Goal: Task Accomplishment & Management: Complete application form

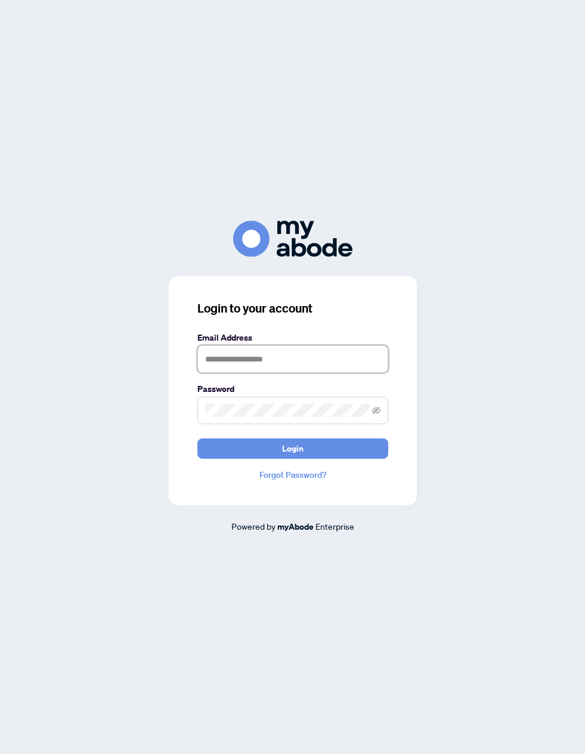
click at [307, 373] on input "text" at bounding box center [292, 358] width 191 height 27
type input "**********"
click at [292, 459] on button "Login" at bounding box center [292, 448] width 191 height 20
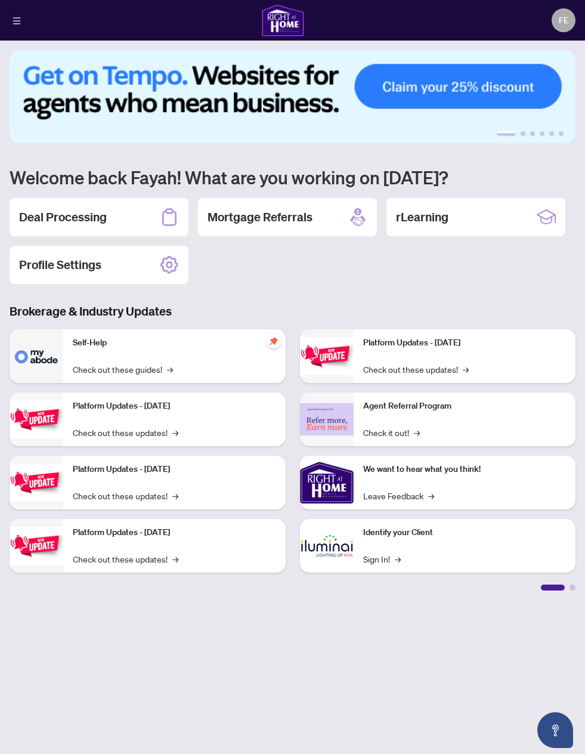
click at [11, 23] on button "button" at bounding box center [17, 20] width 14 height 14
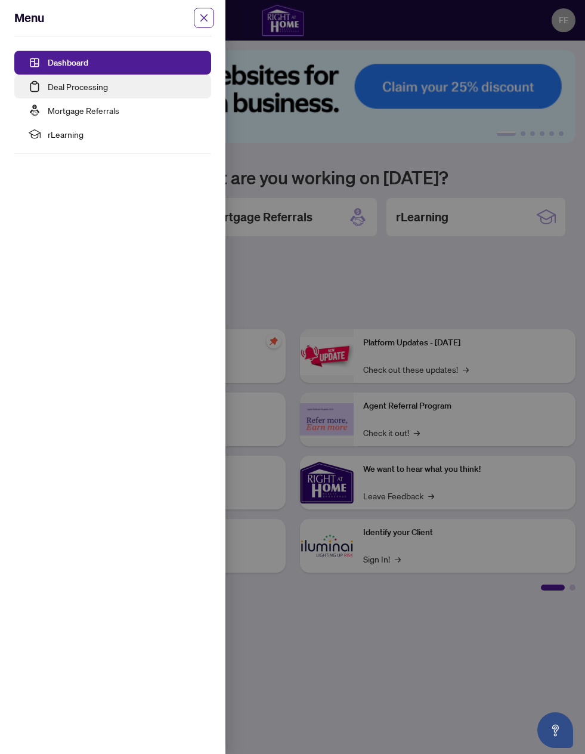
click at [108, 91] on link "Deal Processing" at bounding box center [78, 86] width 60 height 11
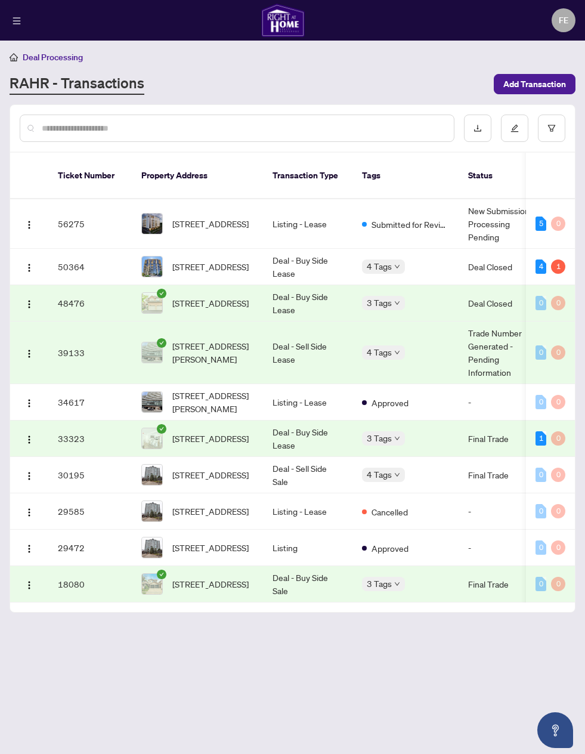
click at [282, 233] on td "Listing - Lease" at bounding box center [307, 223] width 89 height 49
click at [248, 225] on span "[STREET_ADDRESS]" at bounding box center [210, 223] width 76 height 13
click at [467, 227] on td "New Submission - Processing Pending" at bounding box center [503, 223] width 89 height 49
click at [532, 227] on td "5 0" at bounding box center [550, 223] width 49 height 49
click at [87, 229] on td "56275" at bounding box center [89, 223] width 83 height 49
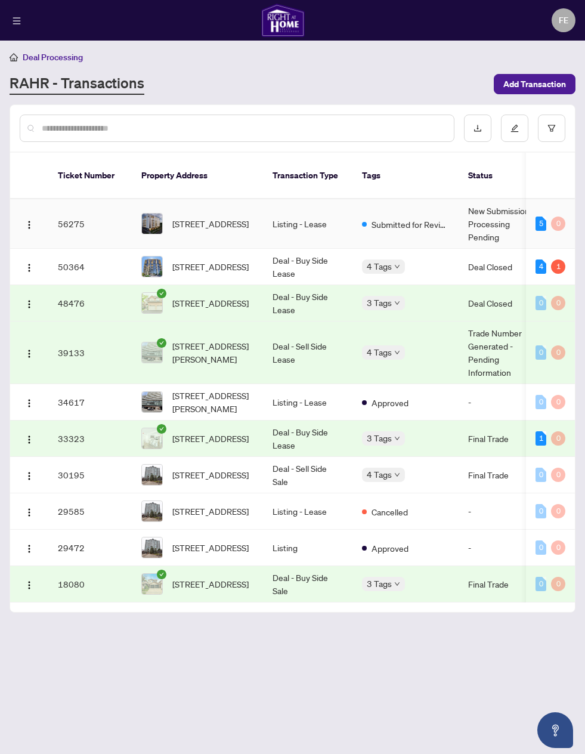
click at [195, 219] on span "[STREET_ADDRESS]" at bounding box center [210, 223] width 76 height 13
click at [153, 224] on img at bounding box center [152, 223] width 20 height 20
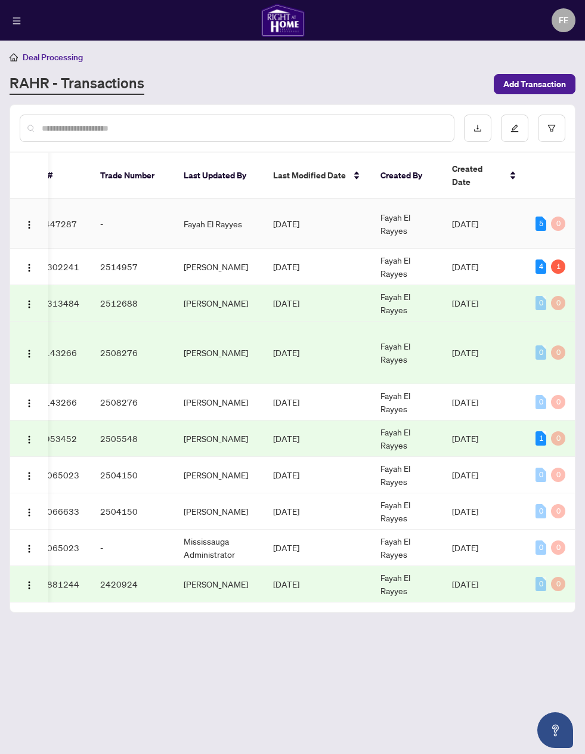
scroll to position [0, 601]
click at [468, 225] on span "[DATE]" at bounding box center [465, 223] width 26 height 11
click at [537, 223] on div "5" at bounding box center [541, 223] width 11 height 14
click at [468, 228] on span "[DATE]" at bounding box center [465, 223] width 26 height 11
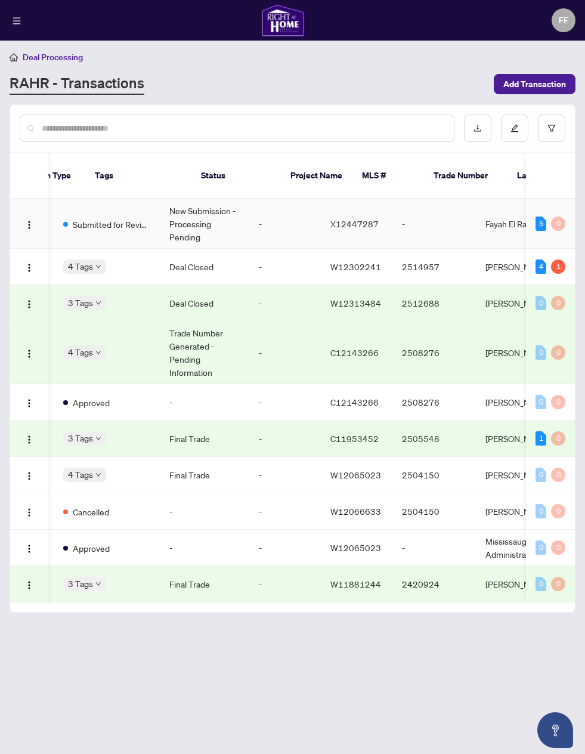
scroll to position [0, 259]
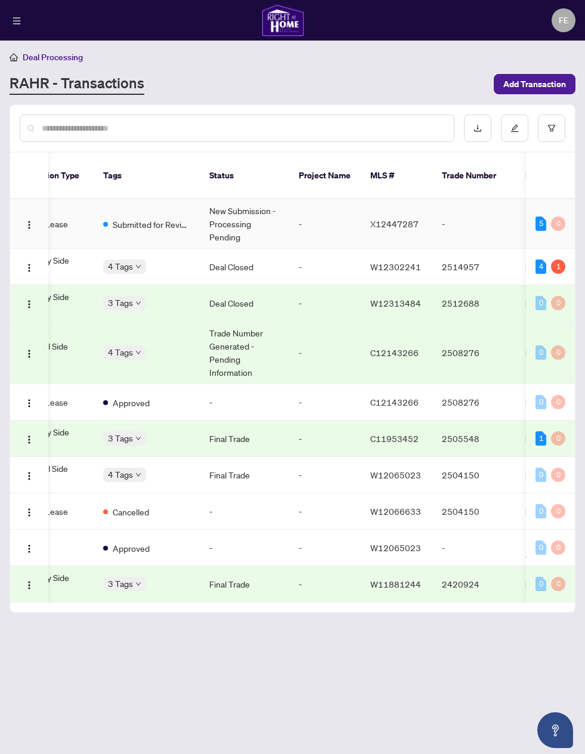
click at [436, 229] on td "-" at bounding box center [473, 223] width 83 height 49
click at [395, 225] on span "X12447287" at bounding box center [394, 223] width 48 height 11
click at [279, 227] on td "New Submission - Processing Pending" at bounding box center [244, 223] width 89 height 49
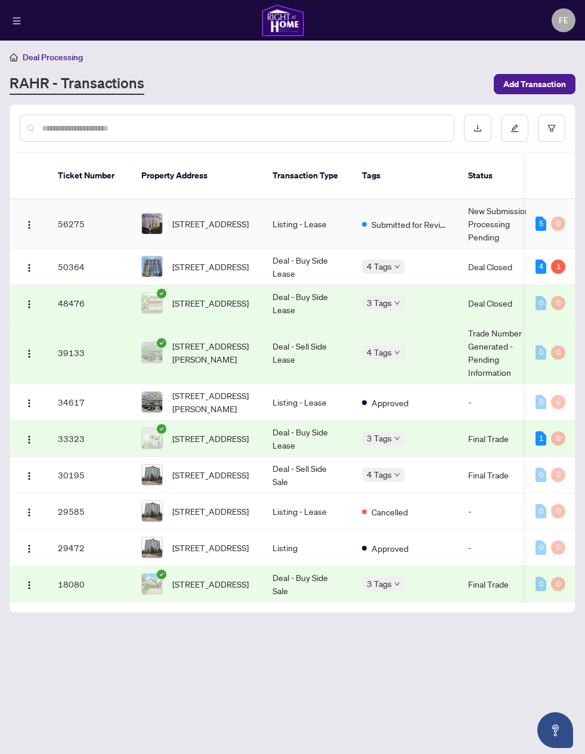
click at [369, 222] on div "Submitted for Review" at bounding box center [405, 223] width 87 height 14
click at [293, 228] on td "Listing - Lease" at bounding box center [307, 223] width 89 height 49
click at [207, 230] on span "[STREET_ADDRESS]" at bounding box center [210, 223] width 76 height 13
click at [29, 222] on img "button" at bounding box center [29, 225] width 10 height 10
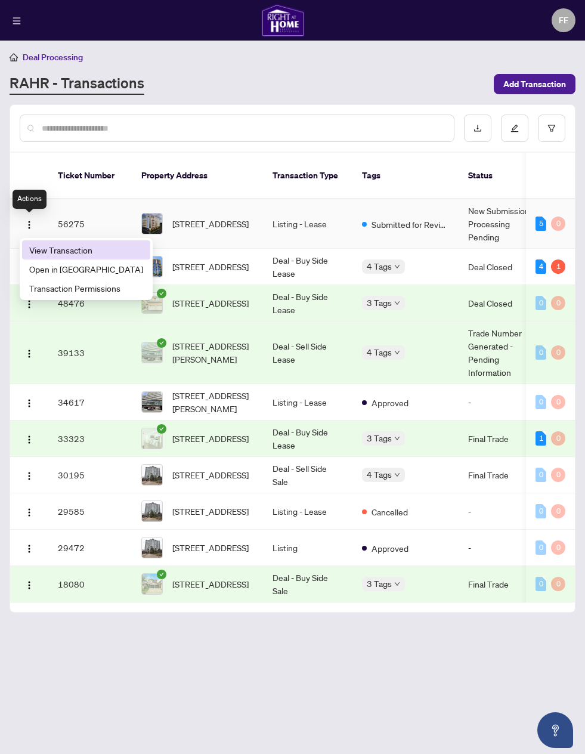
click at [96, 245] on span "View Transaction" at bounding box center [86, 249] width 114 height 13
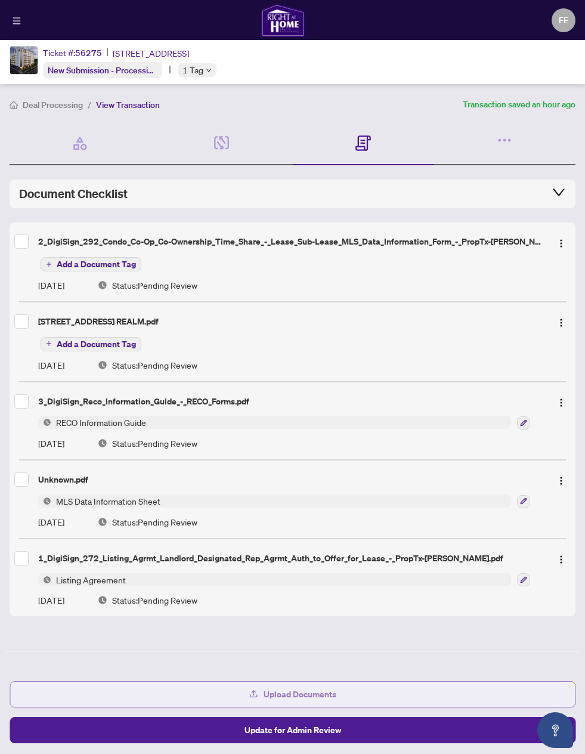
click at [312, 695] on span "Upload Documents" at bounding box center [300, 694] width 73 height 19
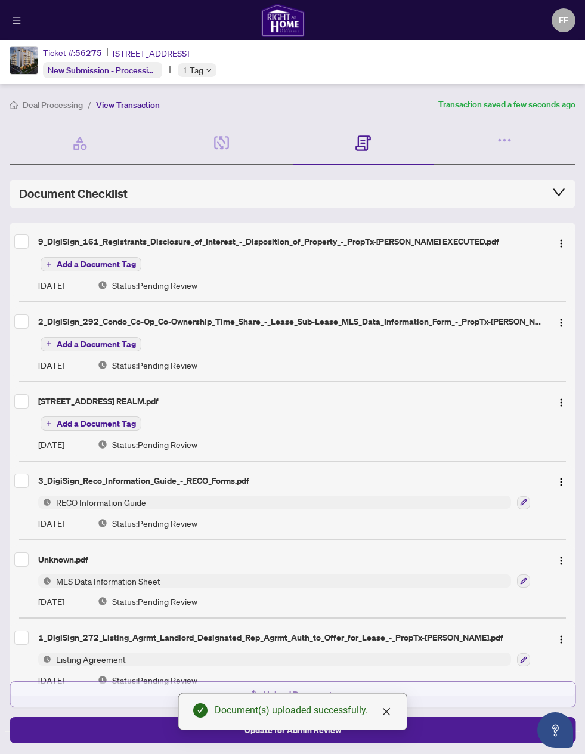
scroll to position [46, 0]
click at [388, 707] on icon "close" at bounding box center [387, 712] width 10 height 10
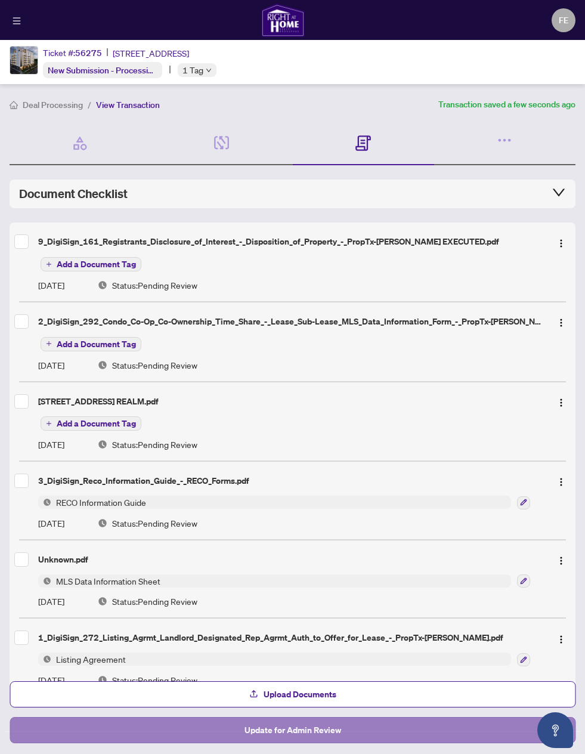
click at [322, 727] on span "Update for Admin Review" at bounding box center [293, 729] width 97 height 19
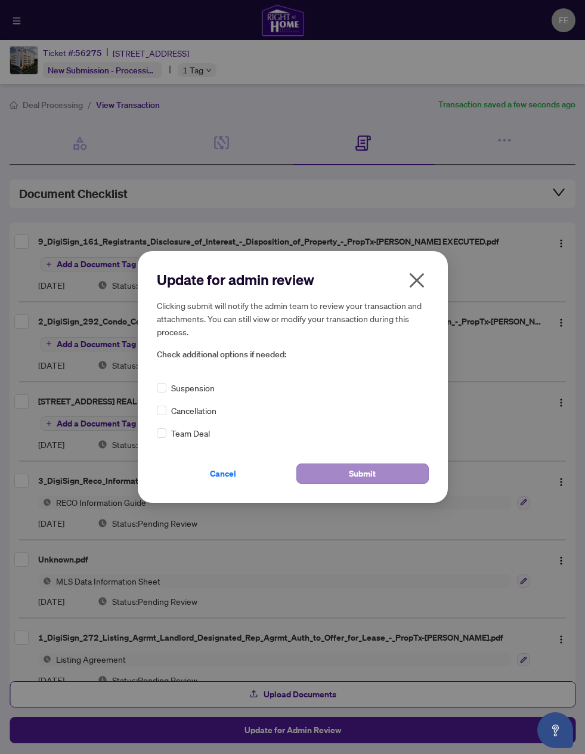
click at [388, 469] on button "Submit" at bounding box center [362, 473] width 132 height 20
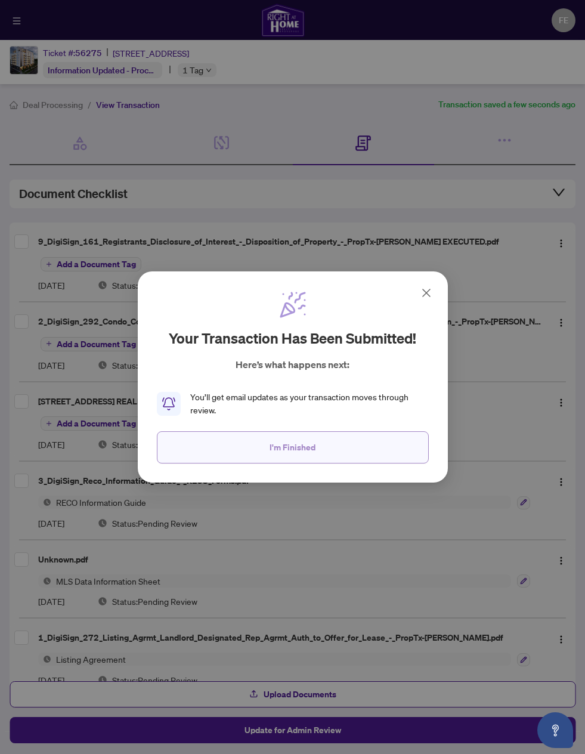
click at [338, 446] on button "I'm Finished" at bounding box center [293, 447] width 272 height 32
